Goal: Information Seeking & Learning: Find contact information

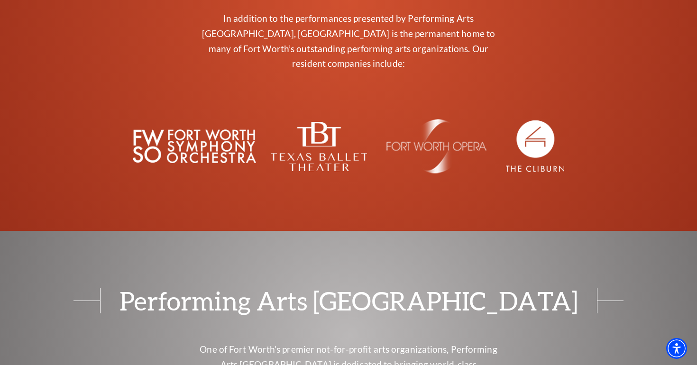
scroll to position [3862, 0]
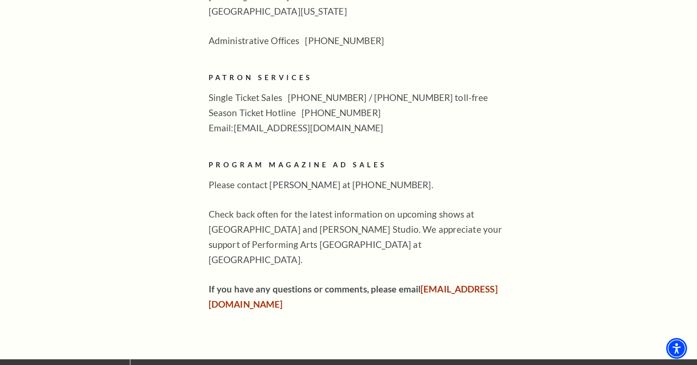
scroll to position [543, 0]
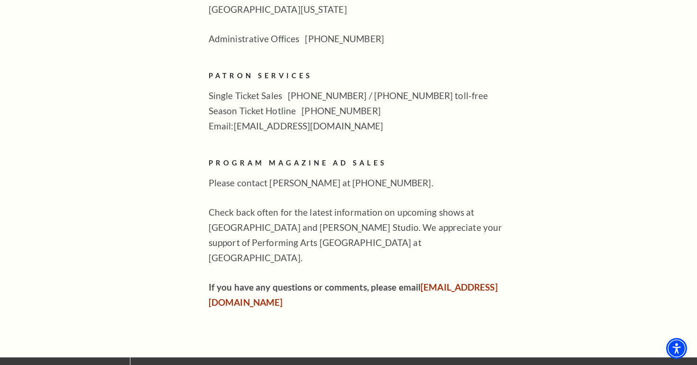
click at [205, 169] on div "Tours Volunteers Careers Stay Connected Email Updates Contact Us Press Room Exp…" at bounding box center [348, 14] width 588 height 592
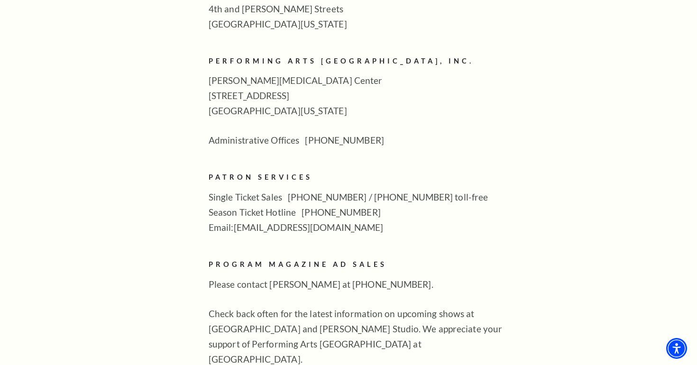
scroll to position [439, 0]
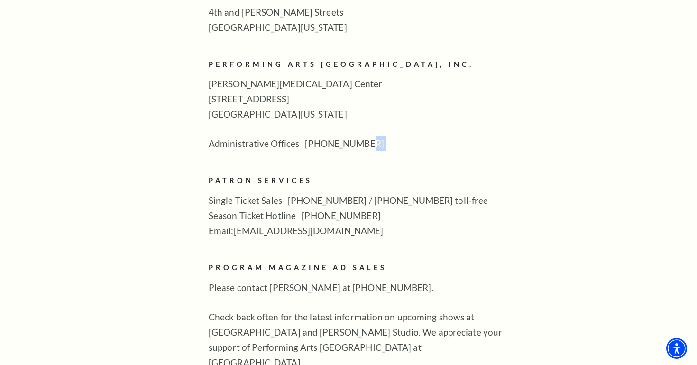
drag, startPoint x: 382, startPoint y: 124, endPoint x: 206, endPoint y: 136, distance: 177.2
click at [206, 136] on div "Tours Volunteers Careers Stay Connected Email Updates Contact Us Press Room Exp…" at bounding box center [348, 119] width 588 height 592
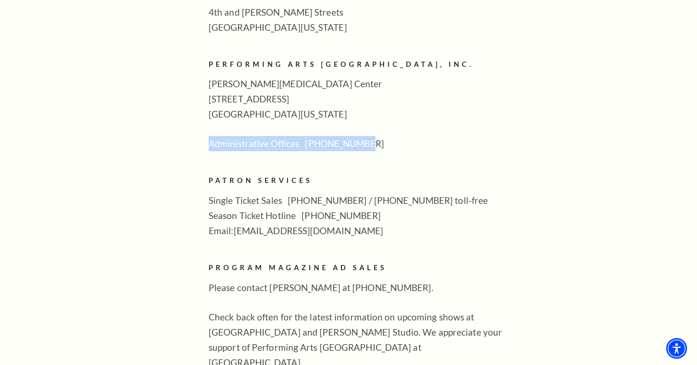
drag, startPoint x: 208, startPoint y: 130, endPoint x: 368, endPoint y: 128, distance: 159.2
click at [368, 136] on p "Administrative Offices [PHONE_NUMBER]" at bounding box center [362, 143] width 308 height 15
copy p "Administrative Offices [PHONE_NUMBER]"
click at [174, 199] on aside "Tours Volunteers Careers Stay Connected Email Updates Contact Us Press Room" at bounding box center [117, 119] width 126 height 592
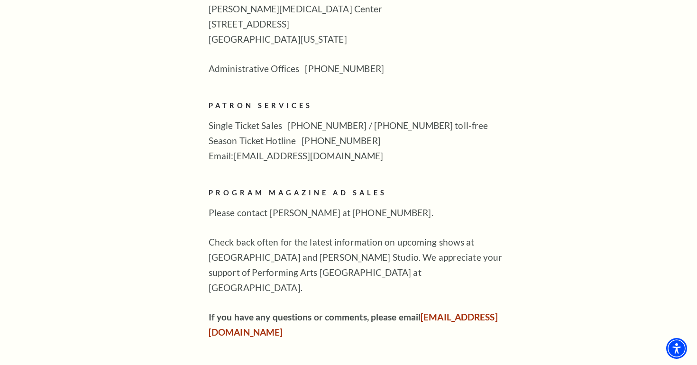
scroll to position [515, 0]
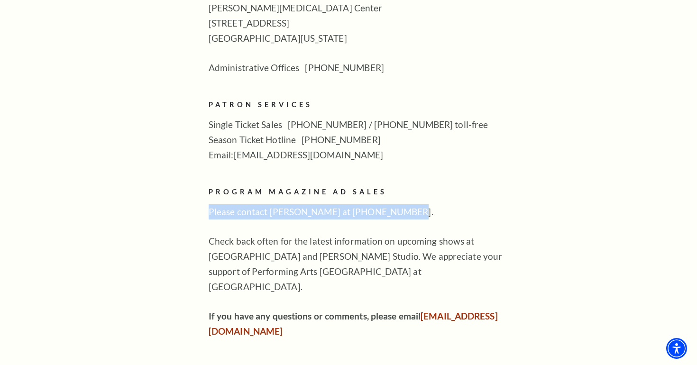
drag, startPoint x: 207, startPoint y: 201, endPoint x: 451, endPoint y: 200, distance: 243.6
click at [451, 201] on div "Tours Volunteers Careers Stay Connected Email Updates Contact Us Press Room Exp…" at bounding box center [348, 43] width 588 height 592
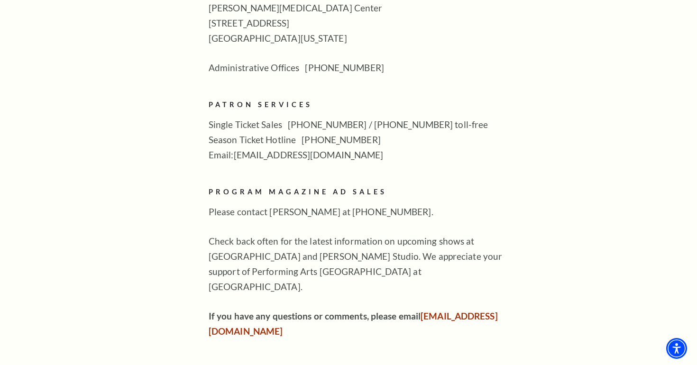
click at [326, 269] on div "The Hall exists for the community. So that we can make it representative of you…" at bounding box center [362, 90] width 308 height 497
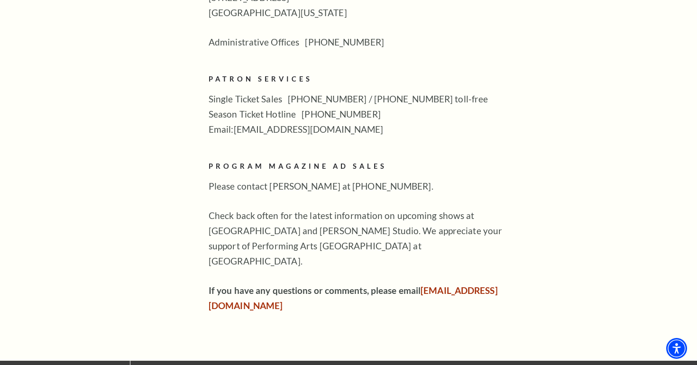
scroll to position [552, 0]
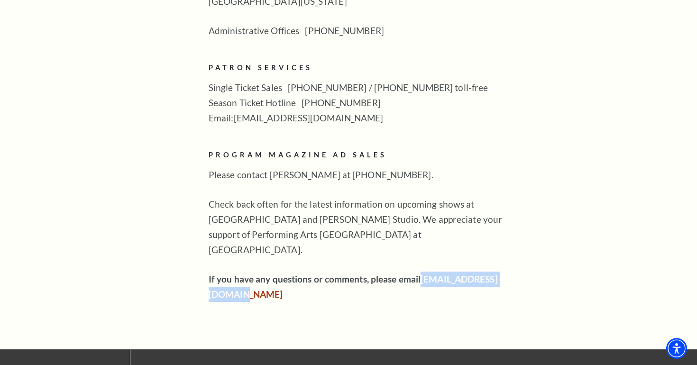
drag, startPoint x: 337, startPoint y: 258, endPoint x: 202, endPoint y: 271, distance: 135.6
click at [202, 271] on div "Tours Volunteers Careers Stay Connected Email Updates Contact Us Press Room Exp…" at bounding box center [348, 6] width 588 height 592
copy link "[EMAIL_ADDRESS][DOMAIN_NAME]"
